Goal: Use online tool/utility: Utilize a website feature to perform a specific function

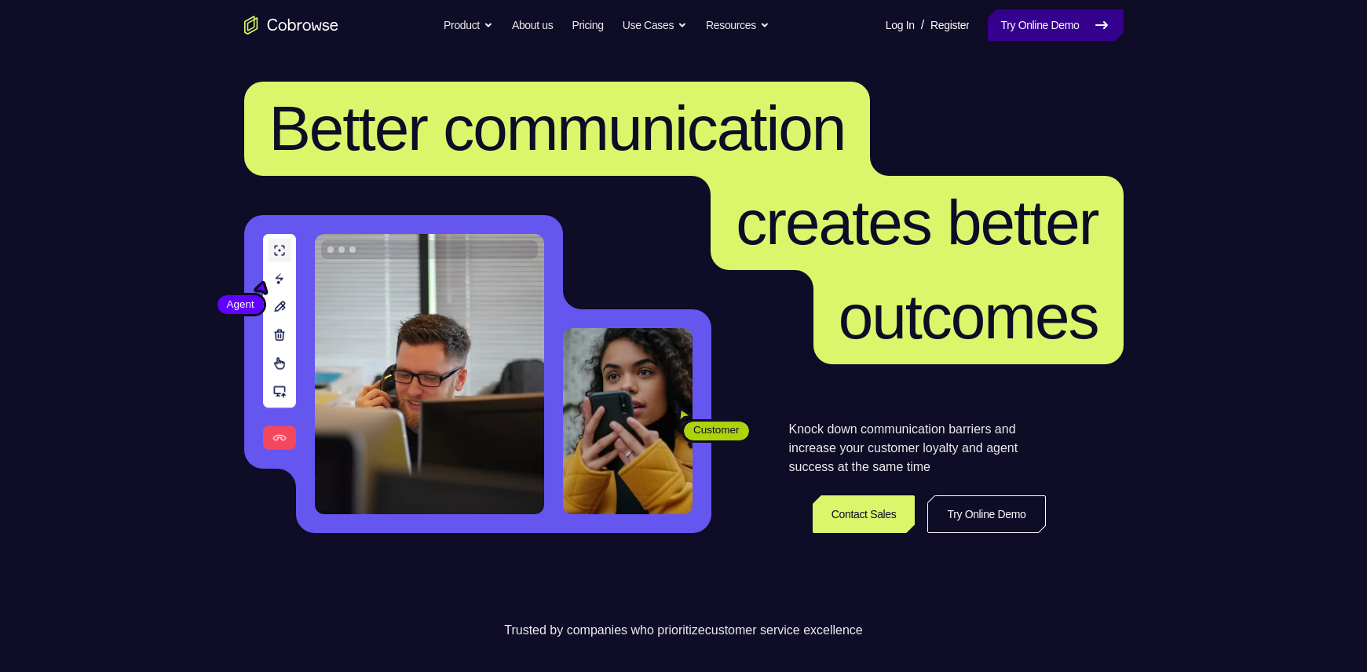
click at [1095, 22] on icon at bounding box center [1101, 25] width 19 height 19
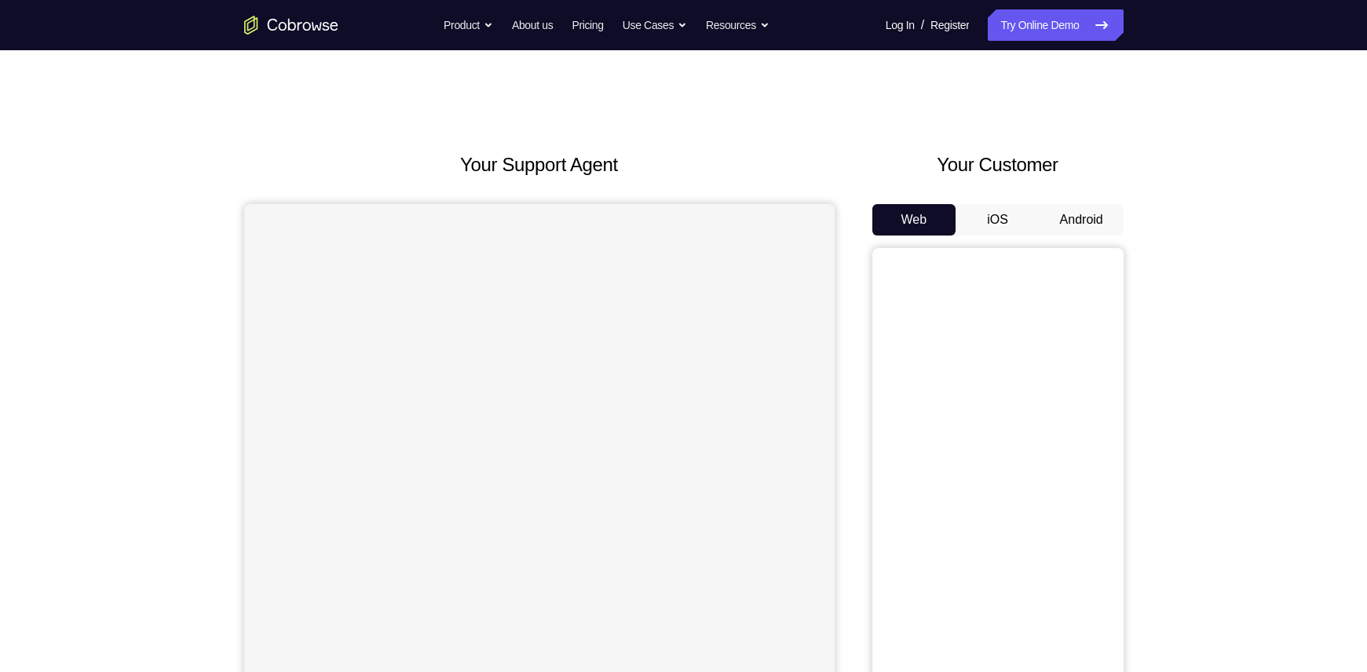
click at [1057, 207] on button "Android" at bounding box center [1082, 219] width 84 height 31
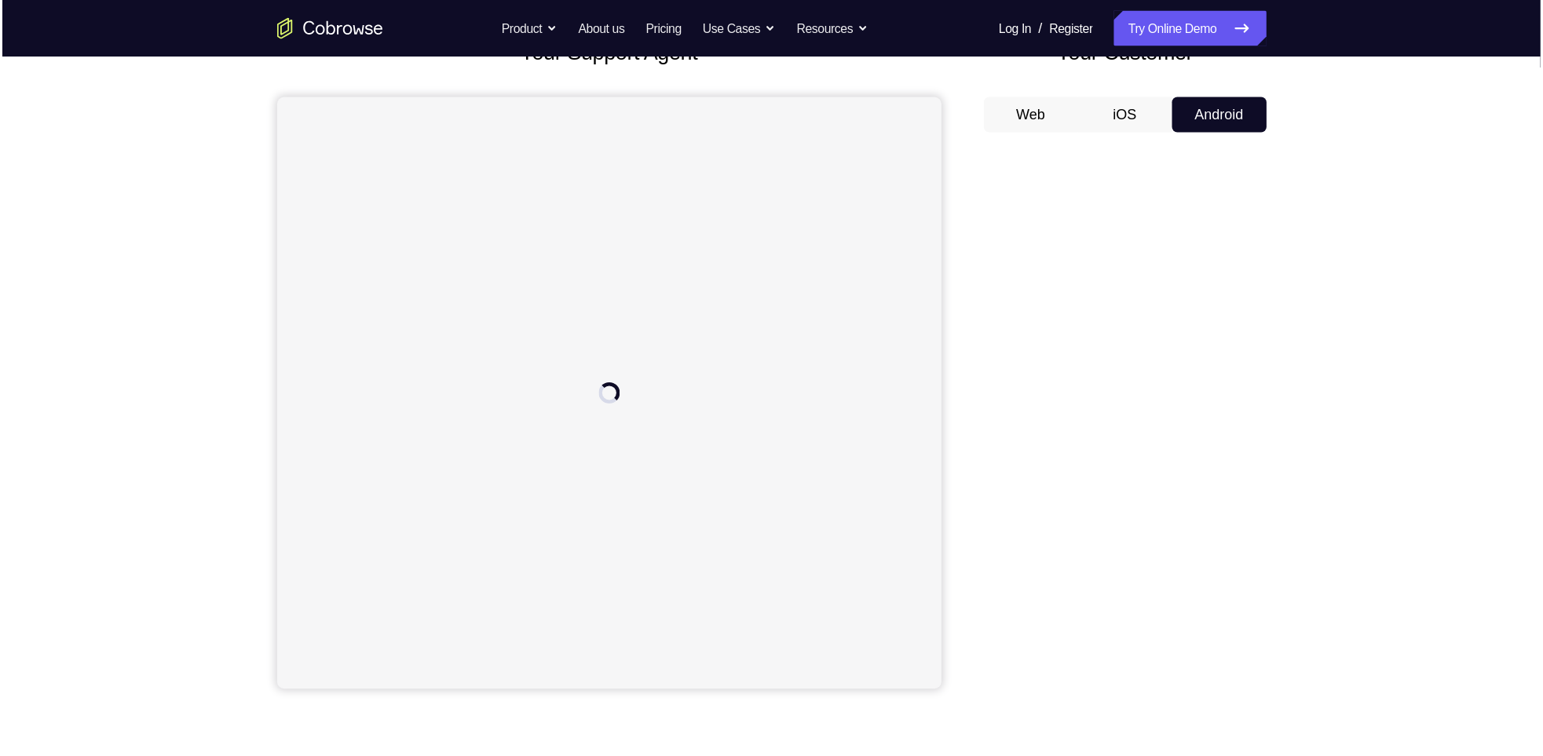
scroll to position [118, 0]
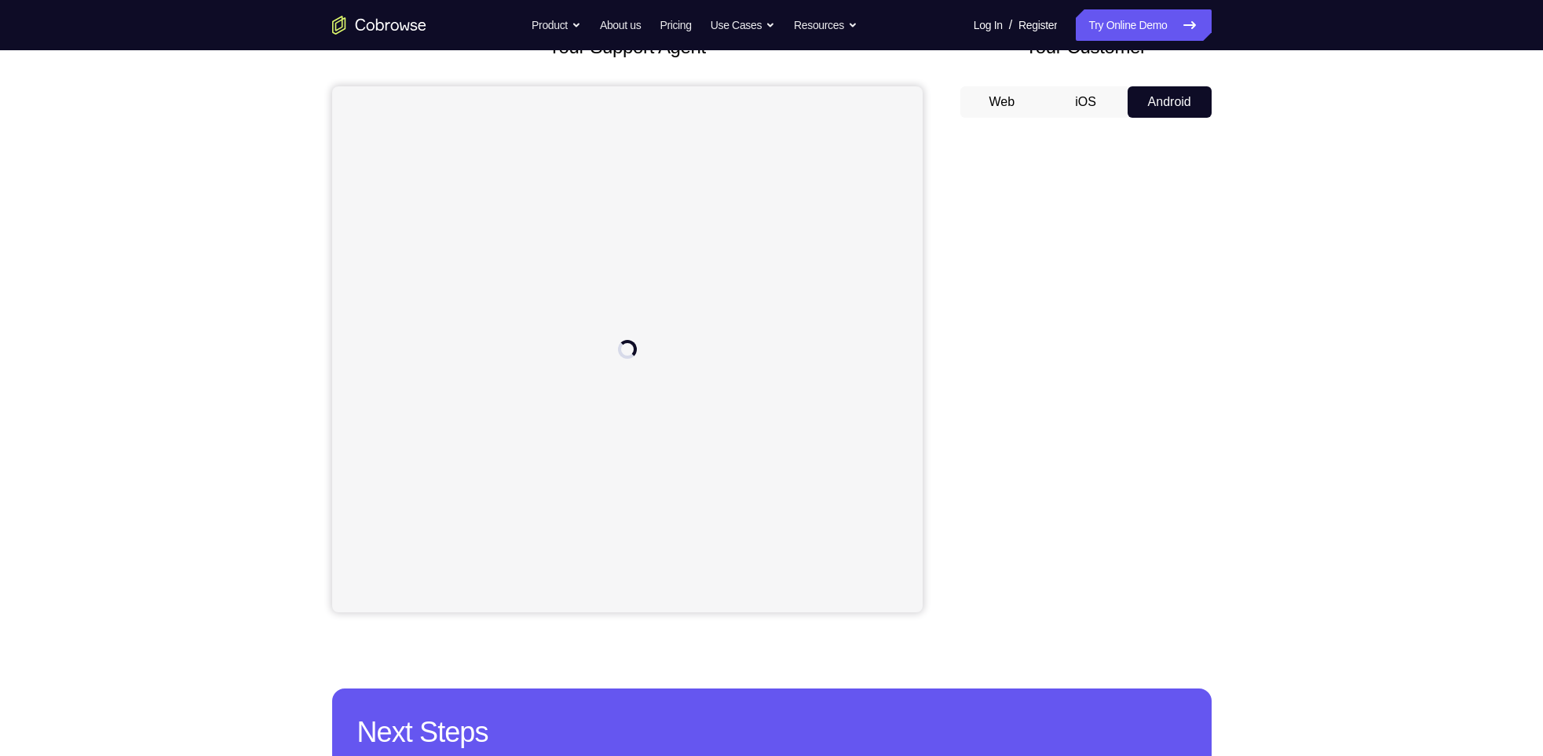
click at [1354, 452] on div "Your Support Agent Your Customer Web iOS Android Next Steps We’d be happy to gi…" at bounding box center [771, 450] width 1543 height 1036
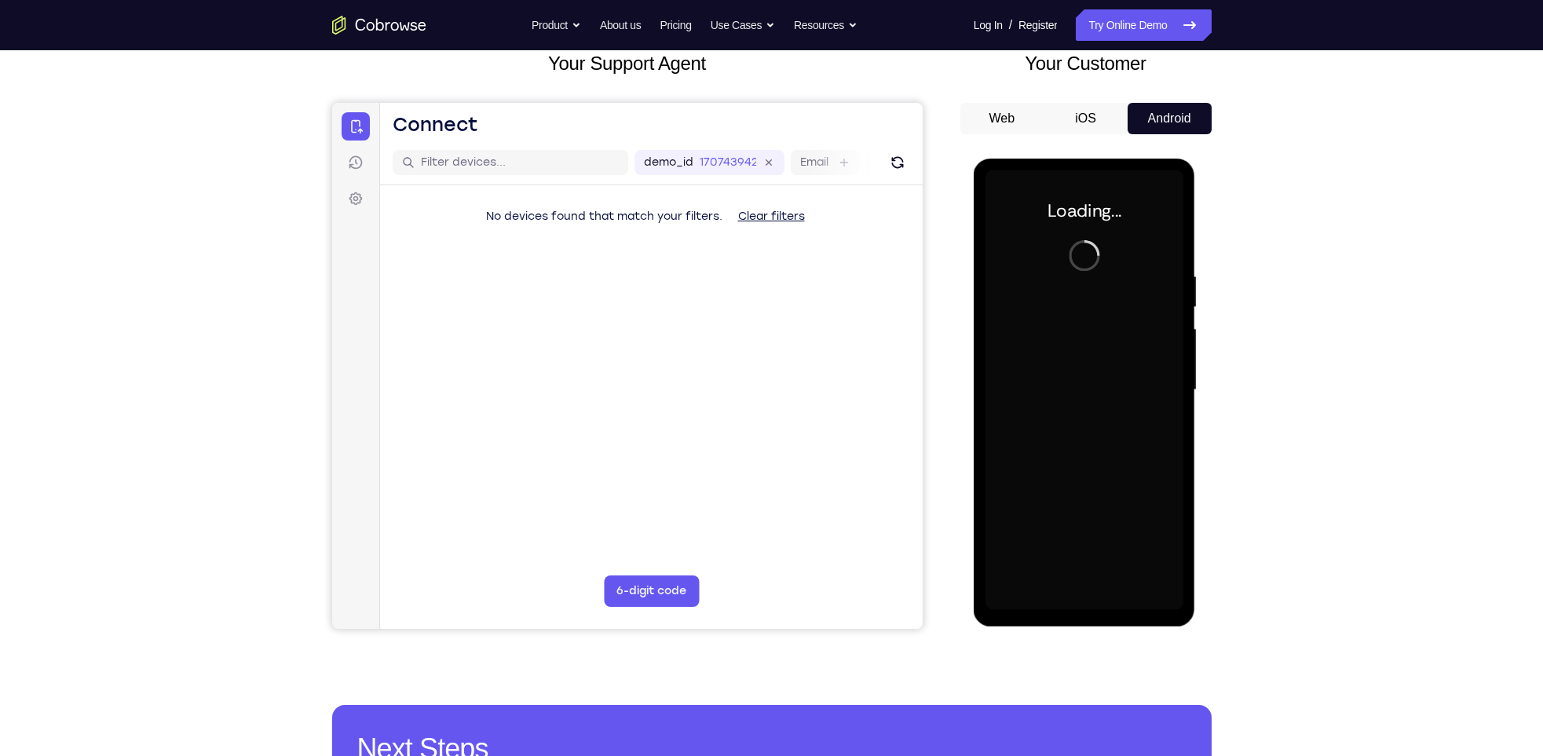
scroll to position [0, 0]
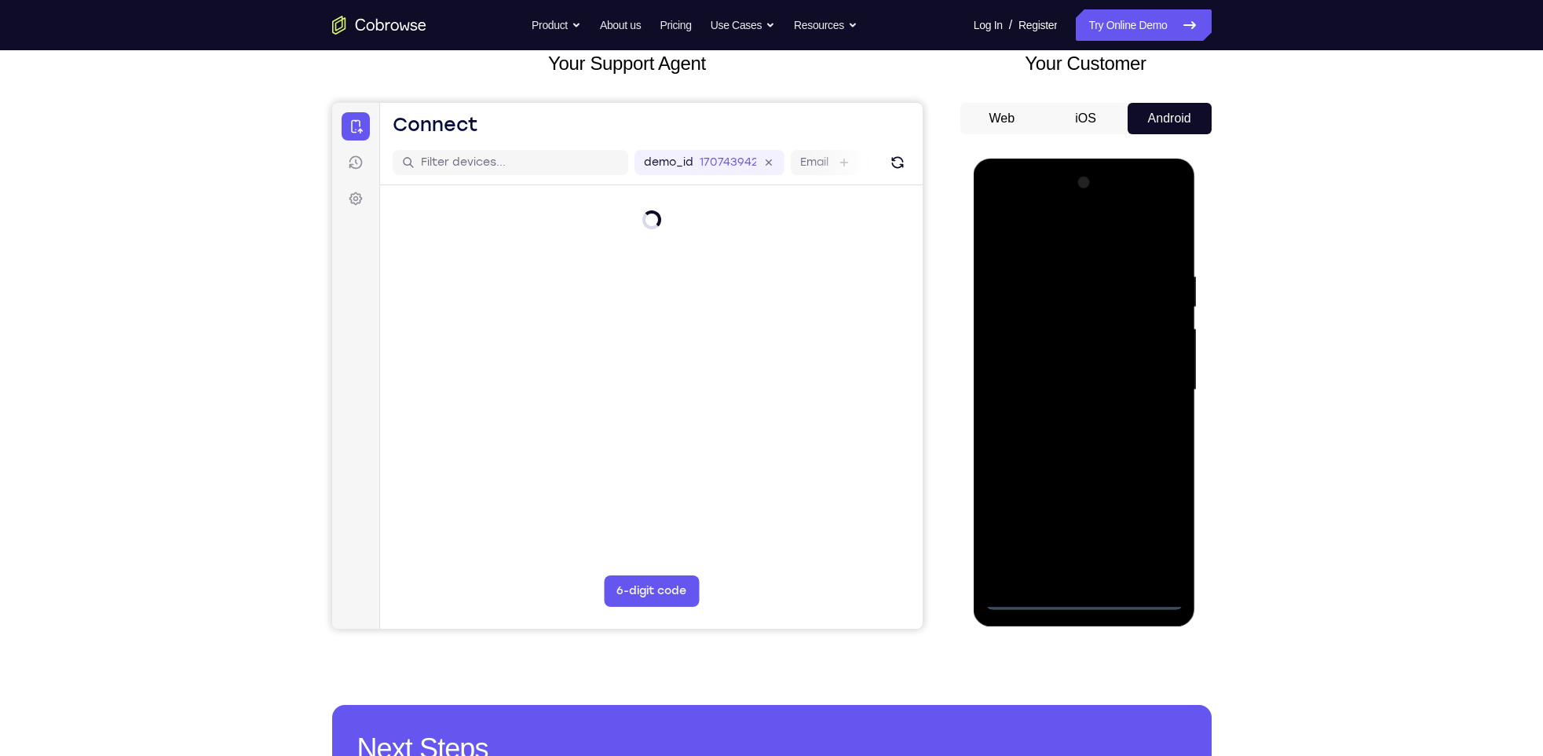
click at [1084, 595] on div at bounding box center [1084, 390] width 198 height 440
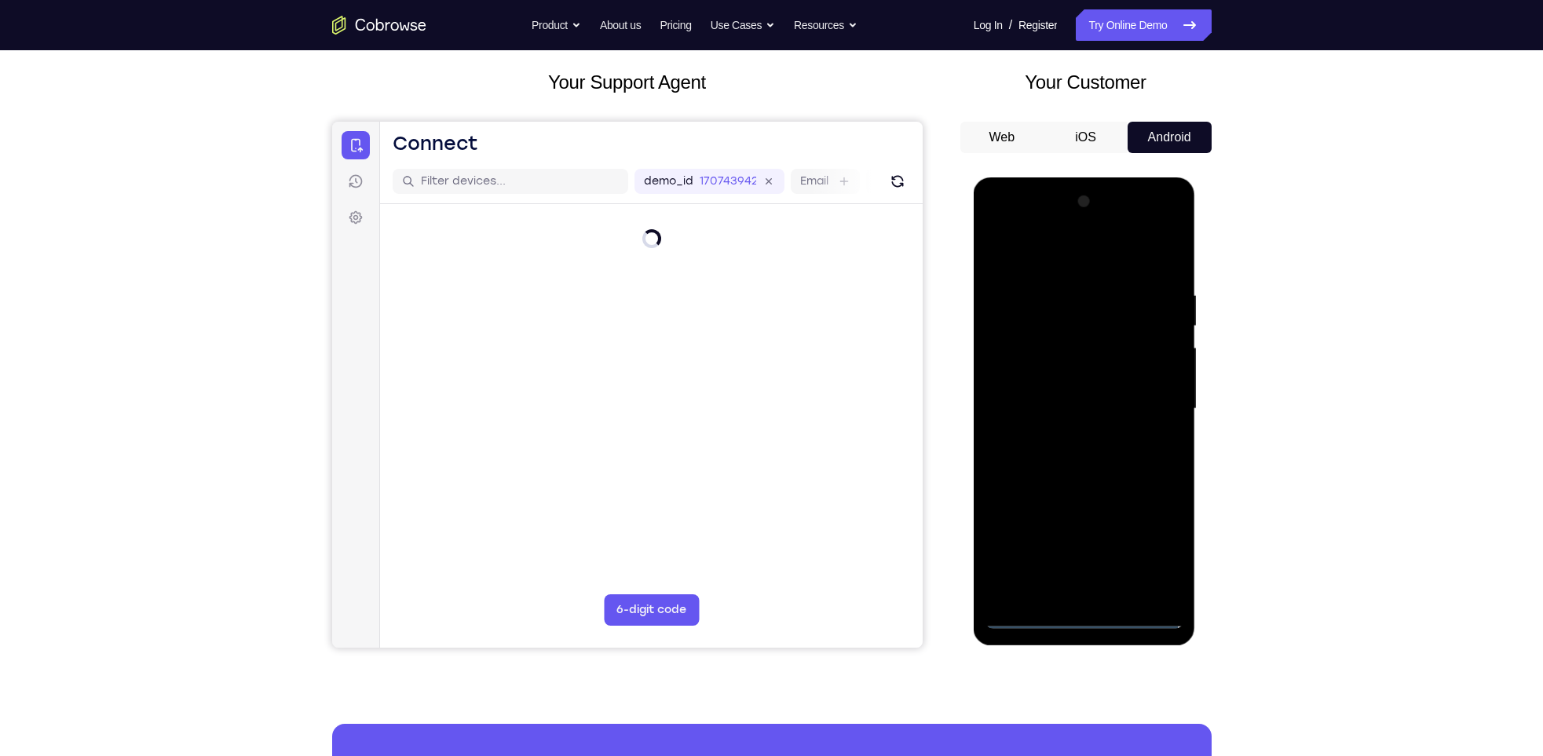
scroll to position [80, 0]
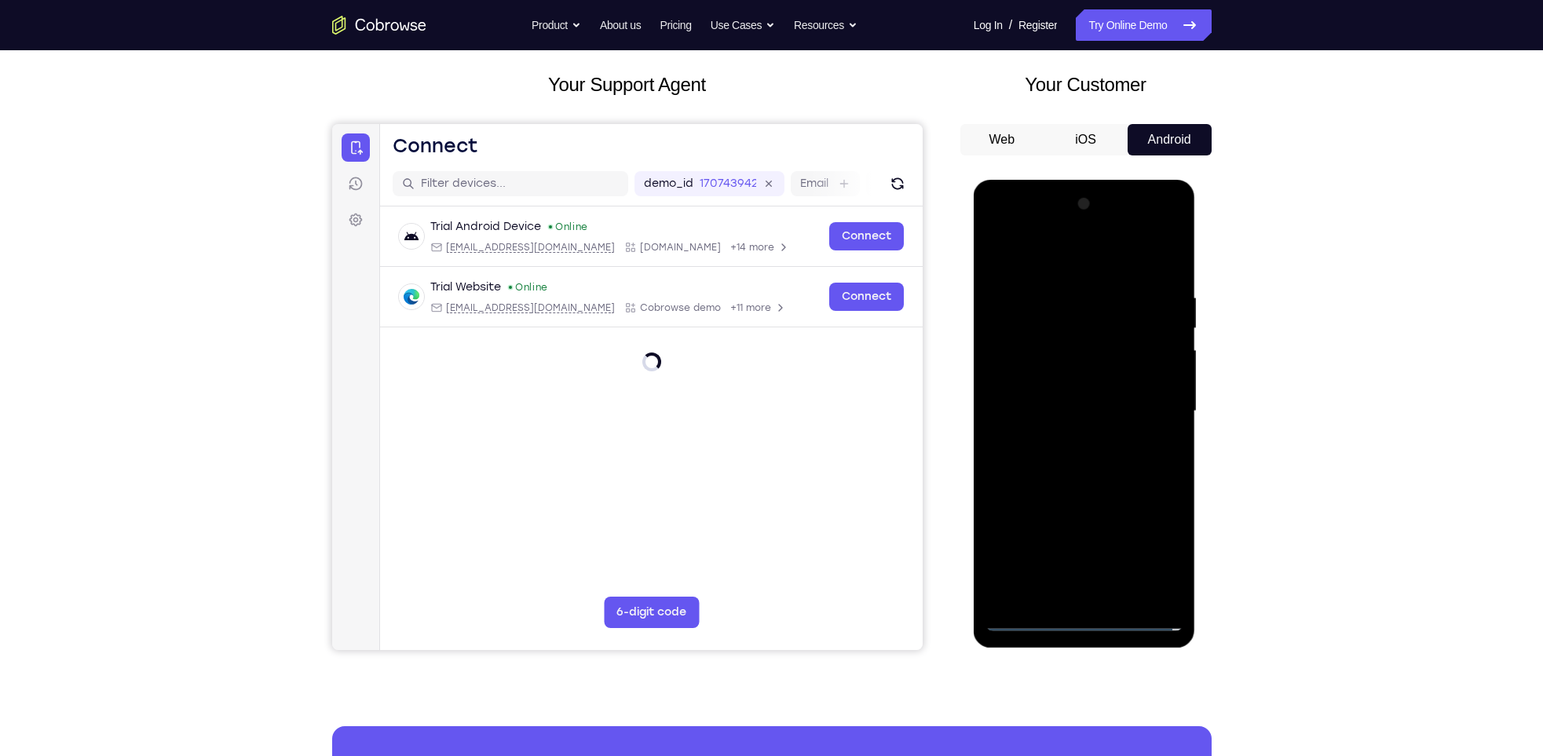
click at [1082, 616] on div at bounding box center [1084, 412] width 198 height 440
click at [1155, 542] on div at bounding box center [1084, 412] width 198 height 440
click at [1154, 543] on div at bounding box center [1084, 412] width 198 height 440
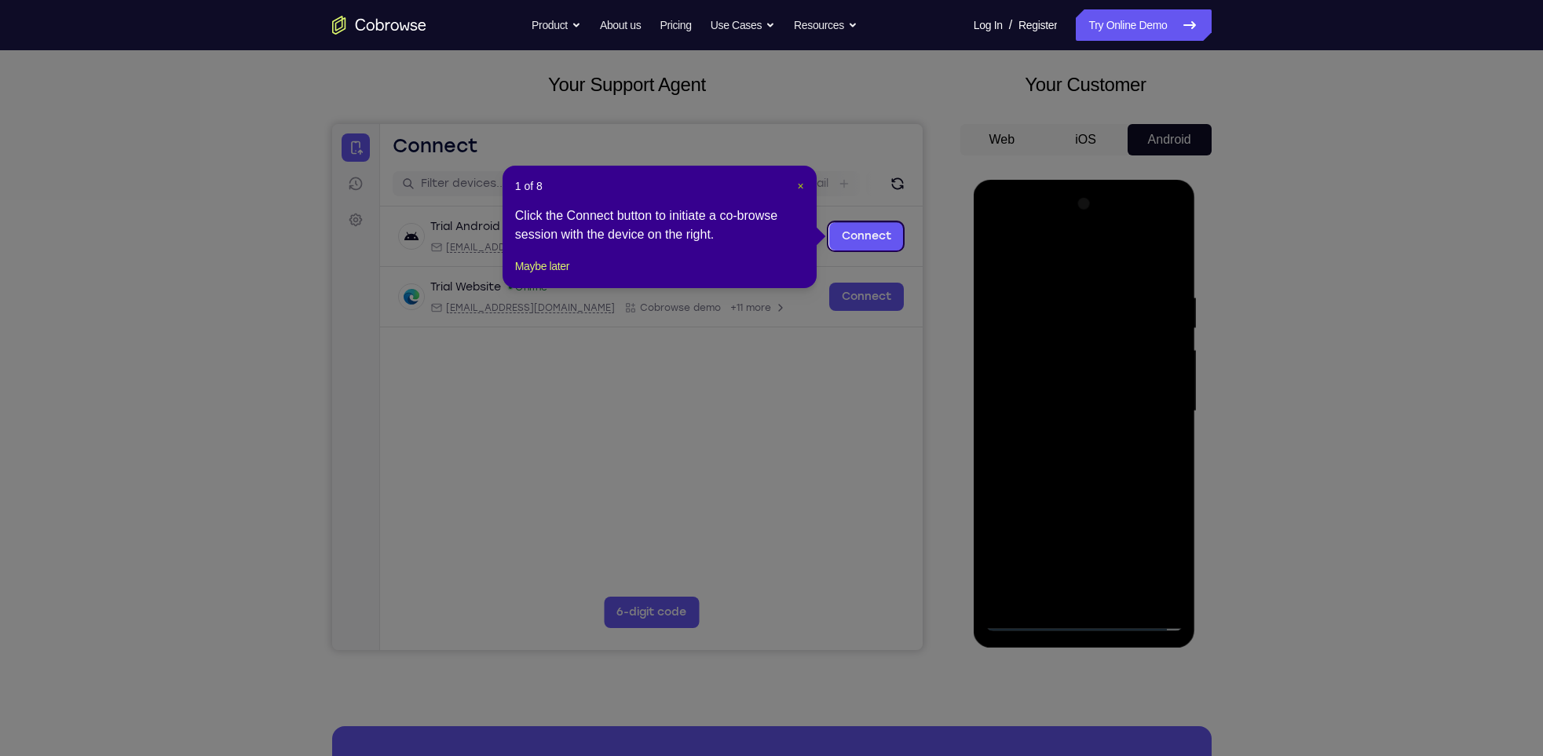
click at [800, 186] on span "×" at bounding box center [801, 186] width 6 height 13
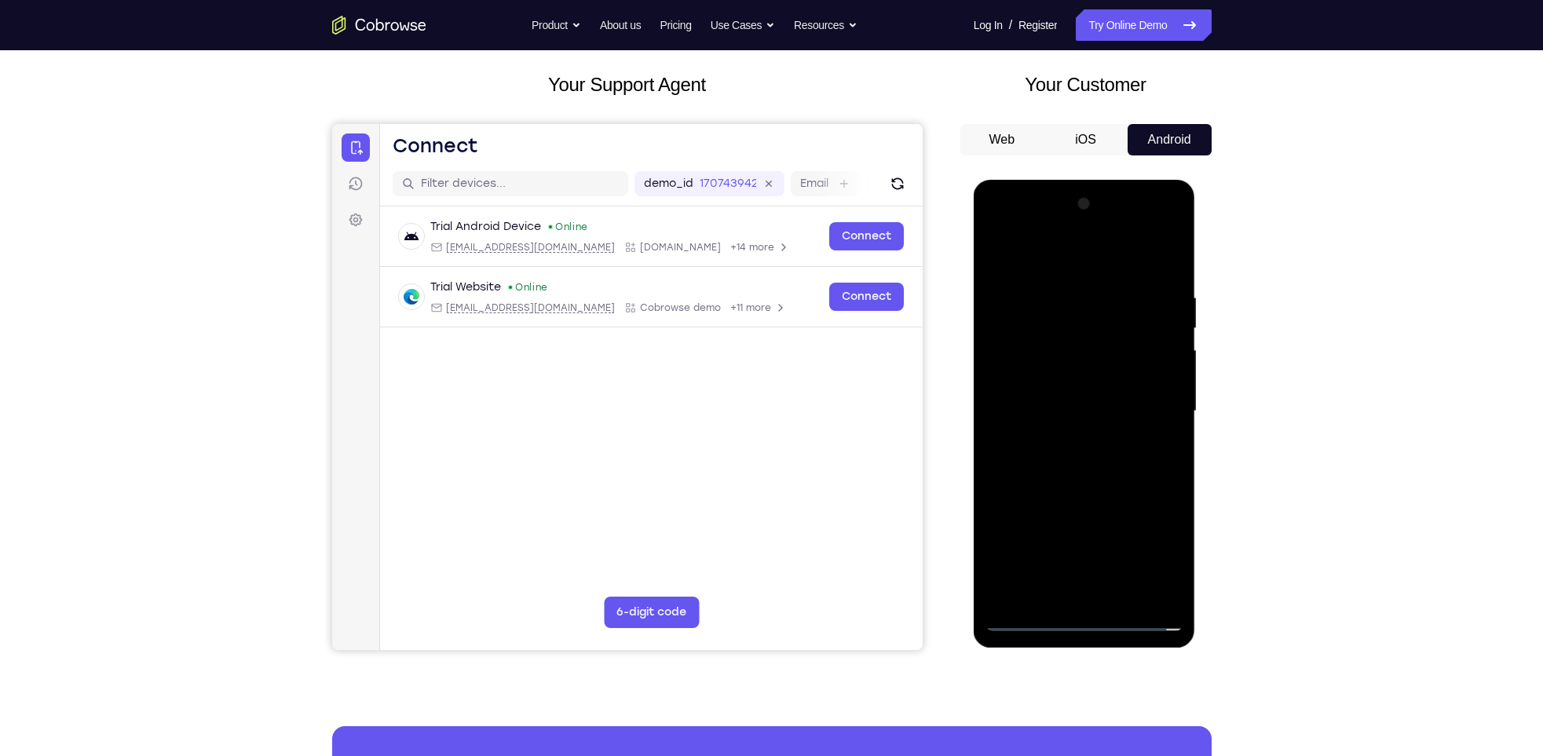
click at [1150, 550] on div at bounding box center [1084, 412] width 198 height 440
click at [1152, 543] on div at bounding box center [1084, 412] width 198 height 440
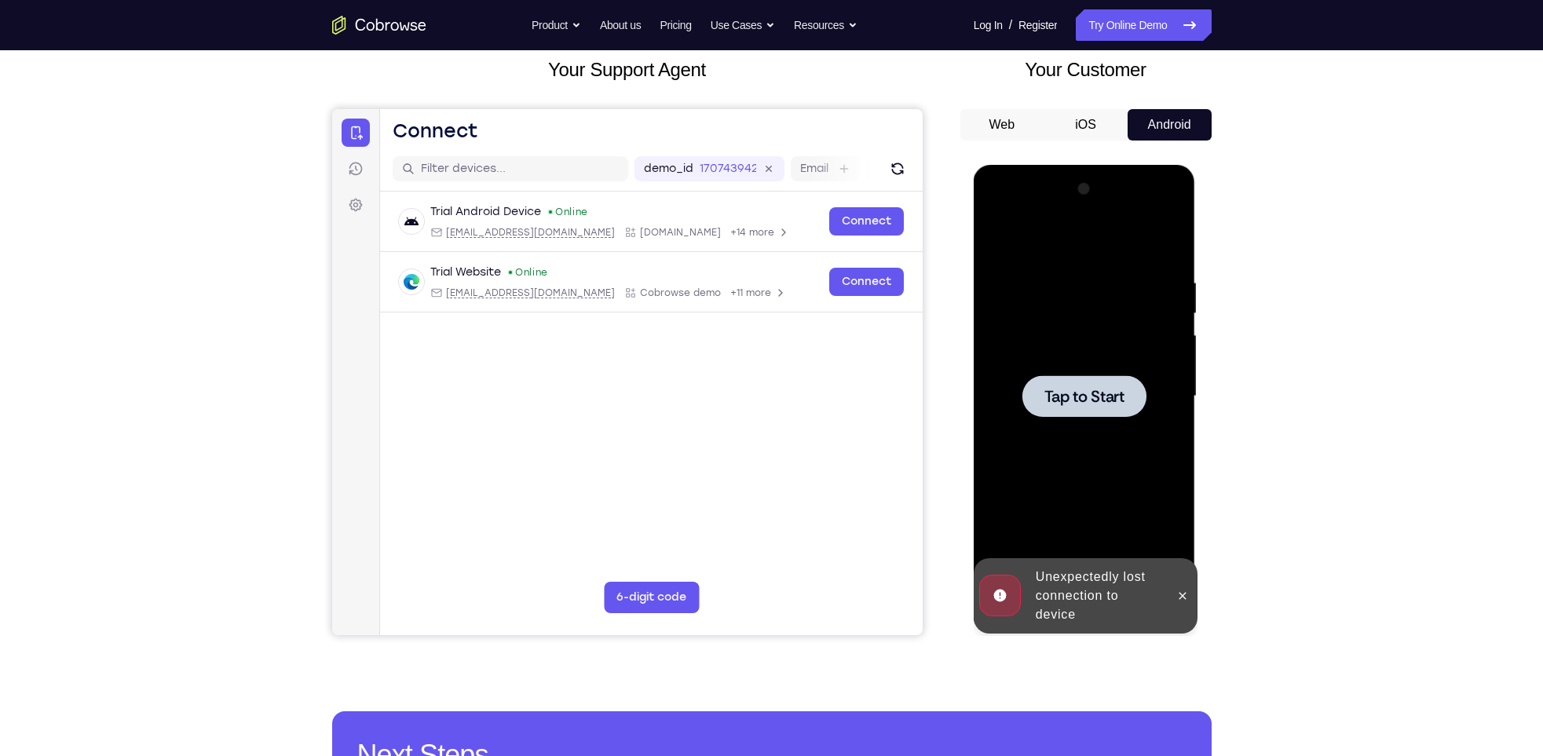
scroll to position [97, 0]
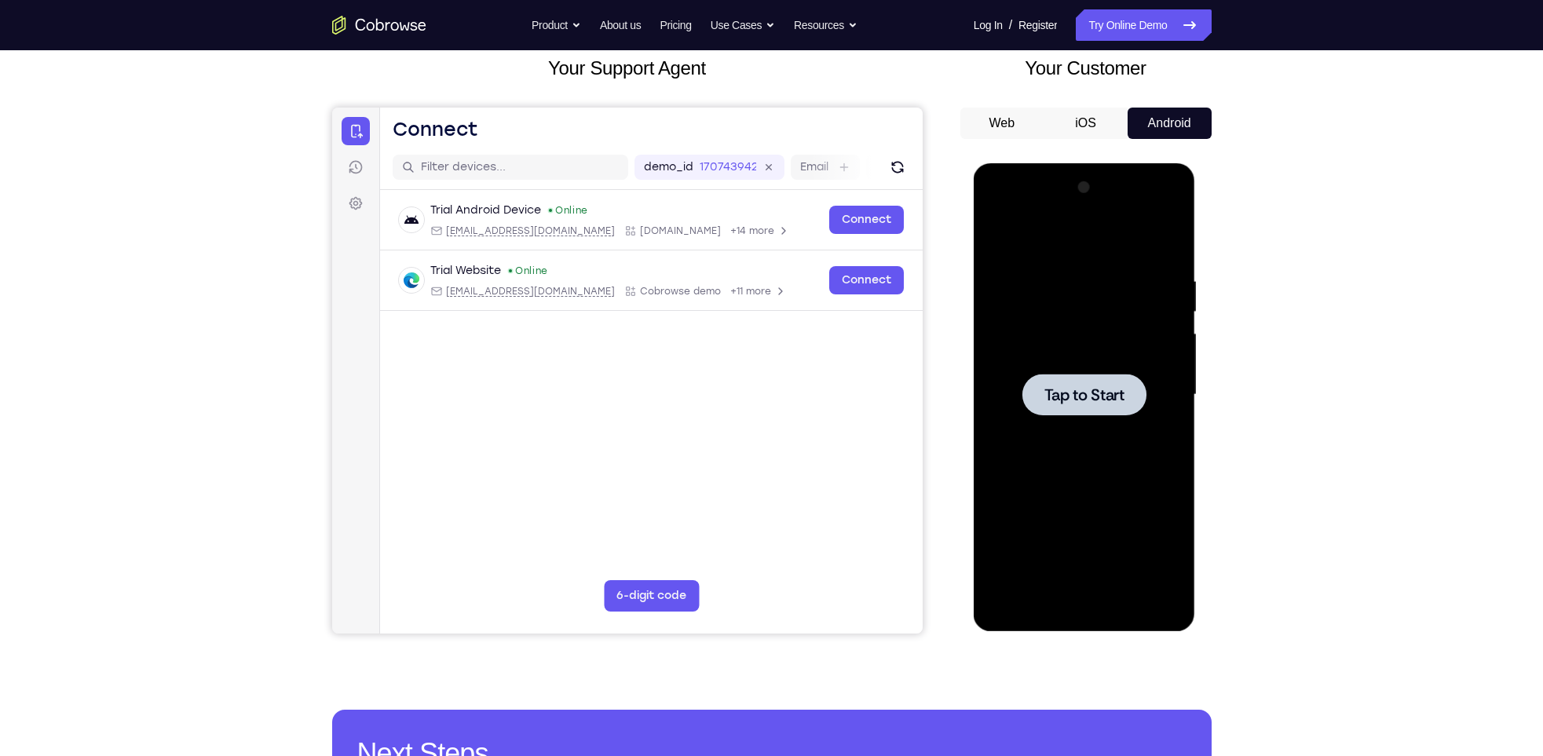
click at [1102, 375] on div at bounding box center [1084, 395] width 124 height 42
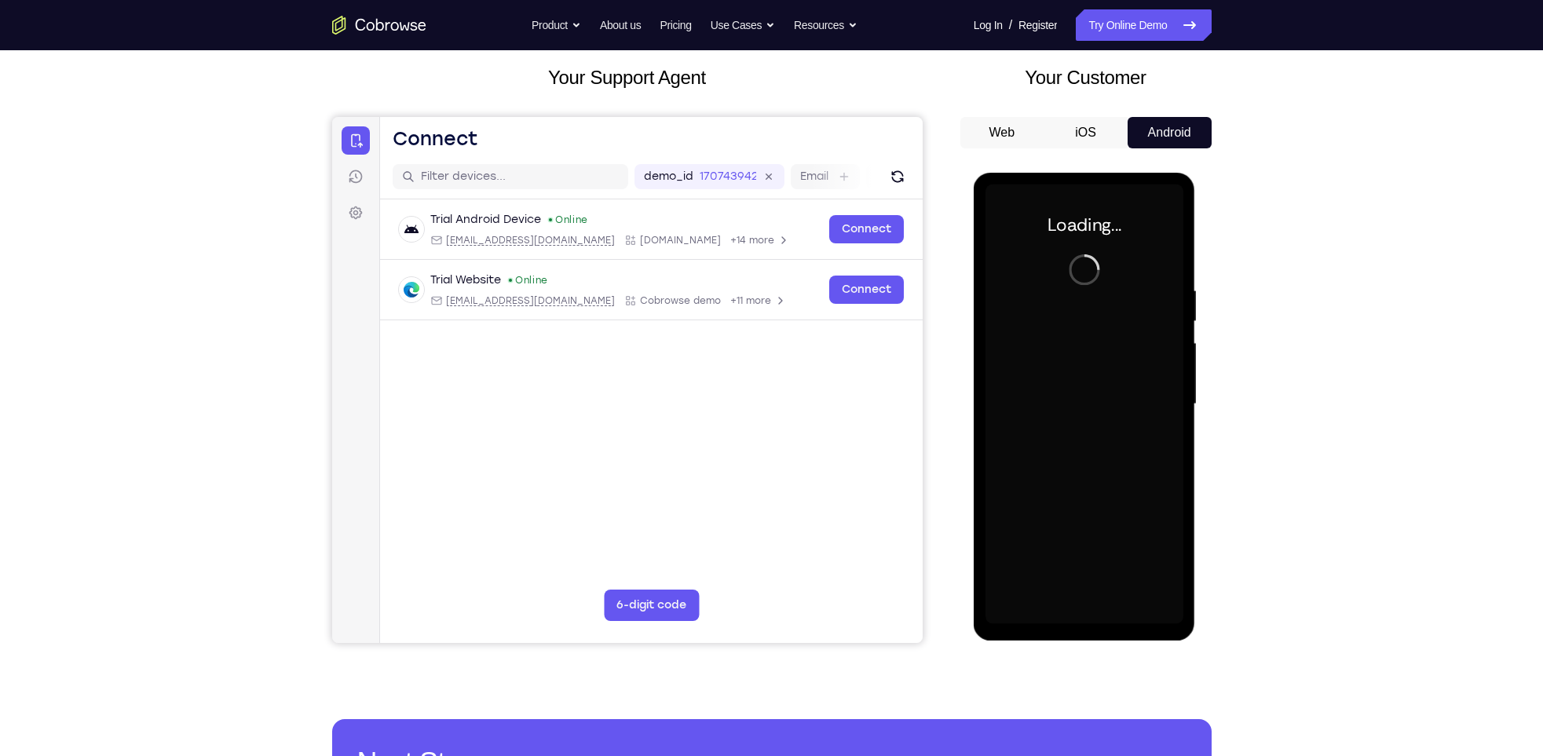
scroll to position [85, 0]
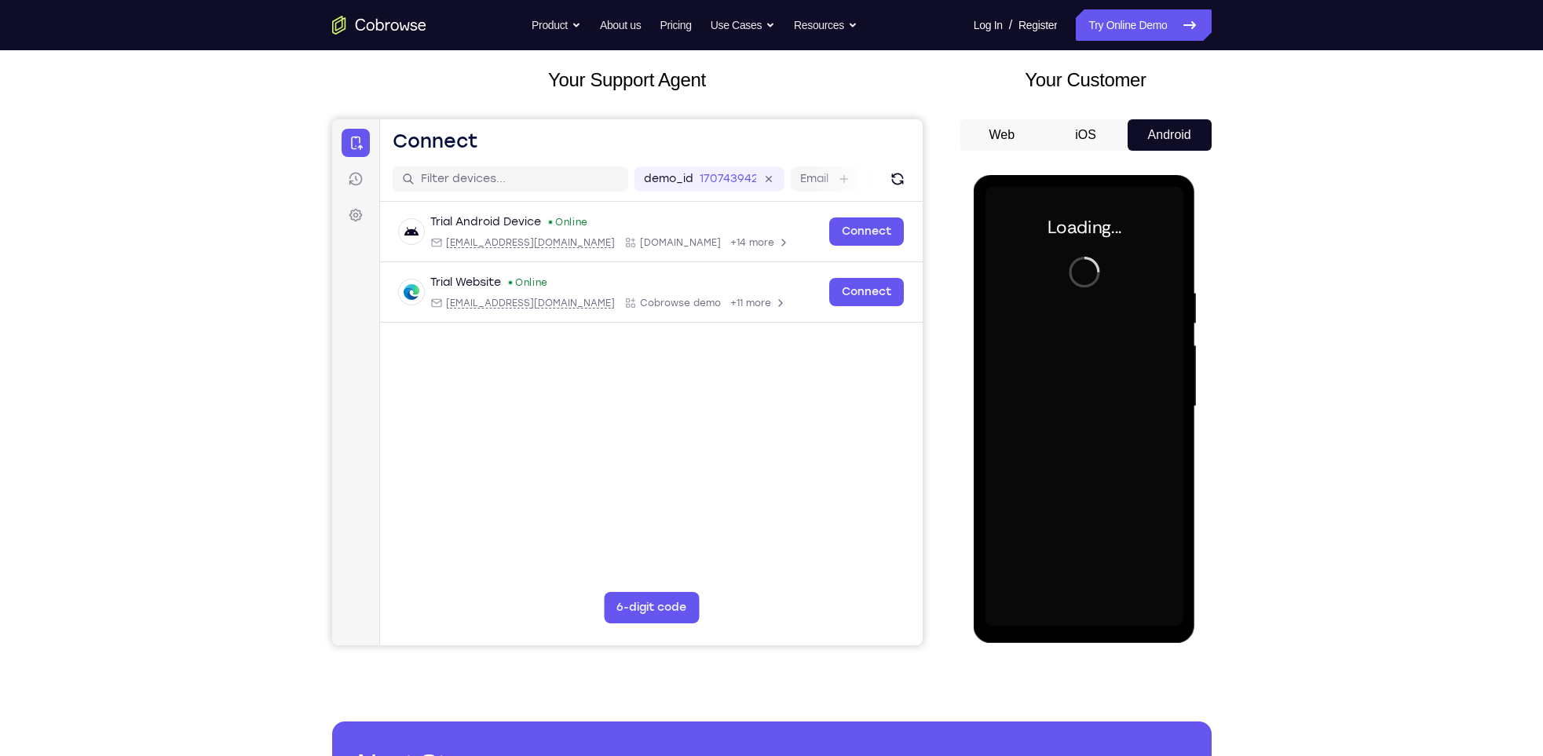
click at [1112, 352] on div at bounding box center [1084, 407] width 198 height 440
